Goal: Find specific page/section: Find specific page/section

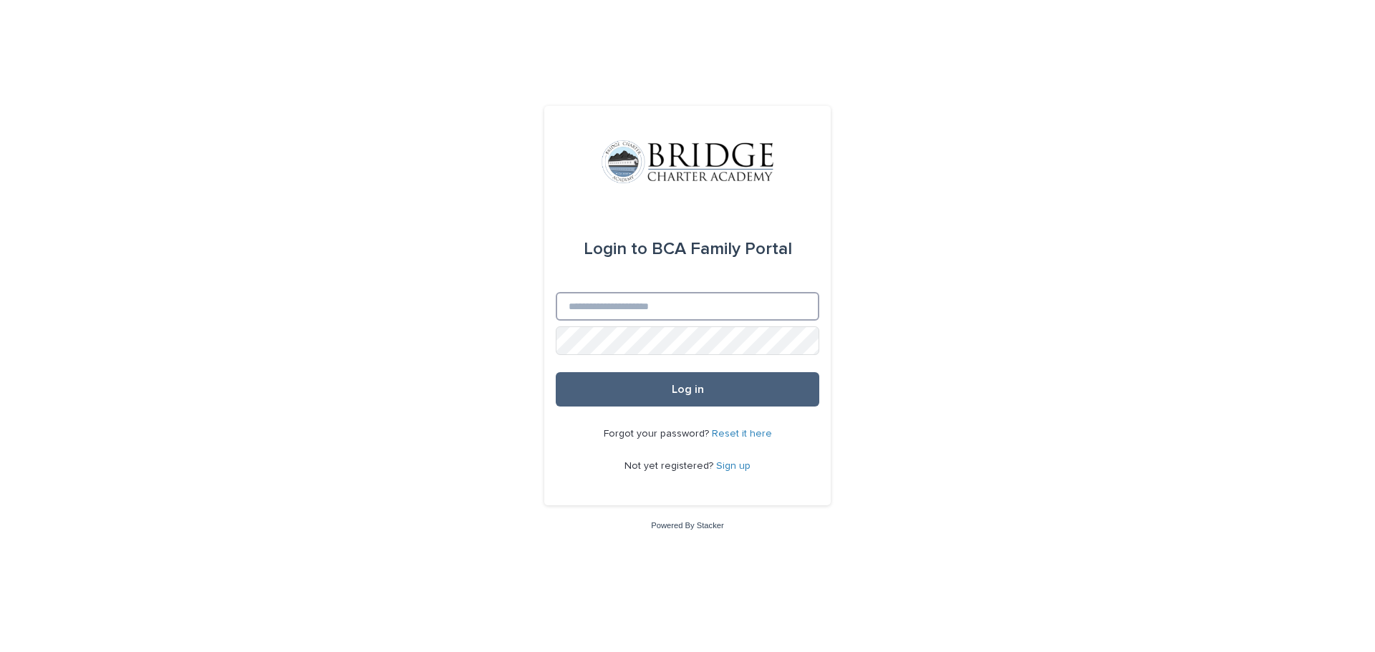
type input "**********"
click at [644, 391] on button "Log in" at bounding box center [688, 389] width 264 height 34
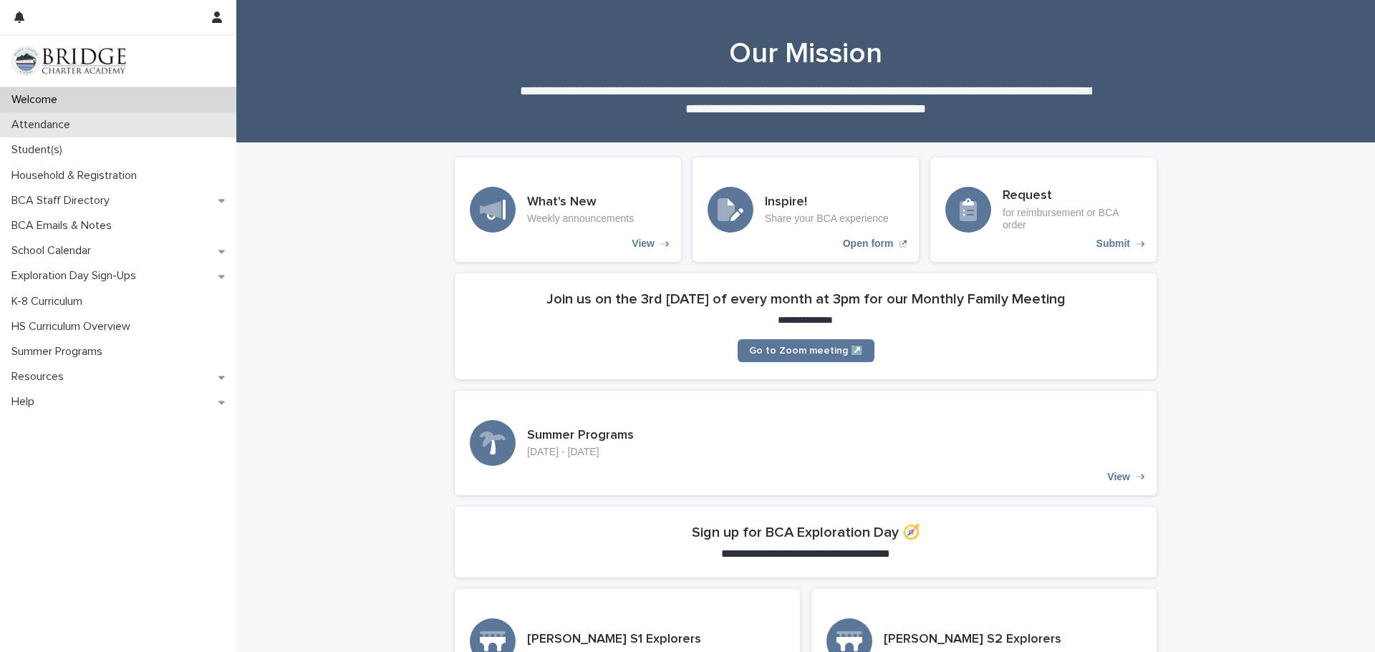
click at [72, 132] on div "Attendance" at bounding box center [118, 124] width 236 height 25
